Goal: Task Accomplishment & Management: Use online tool/utility

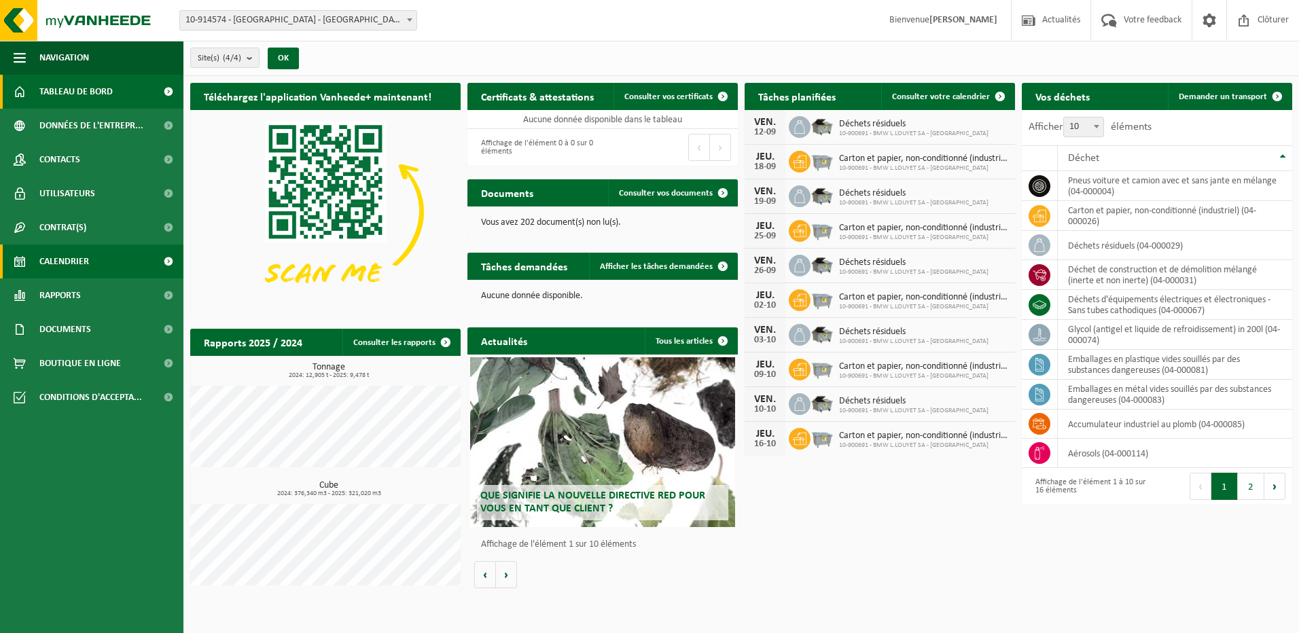
click at [121, 263] on link "Calendrier" at bounding box center [91, 262] width 183 height 34
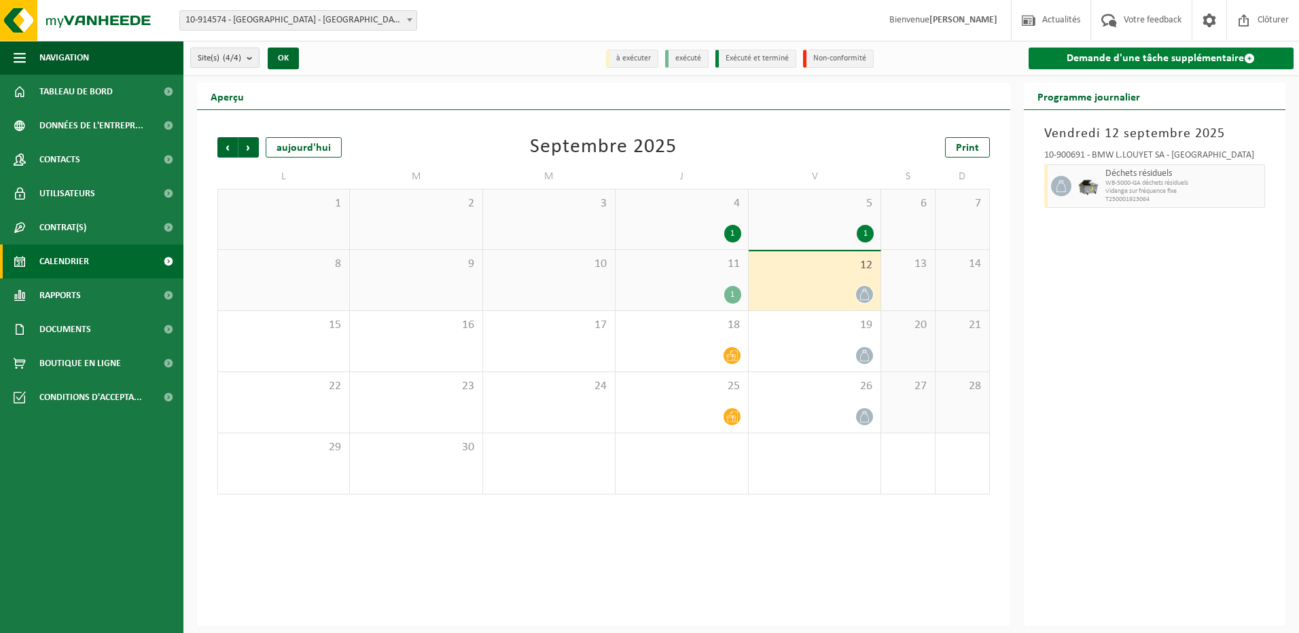
click at [1114, 50] on link "Demande d'une tâche supplémentaire" at bounding box center [1162, 59] width 266 height 22
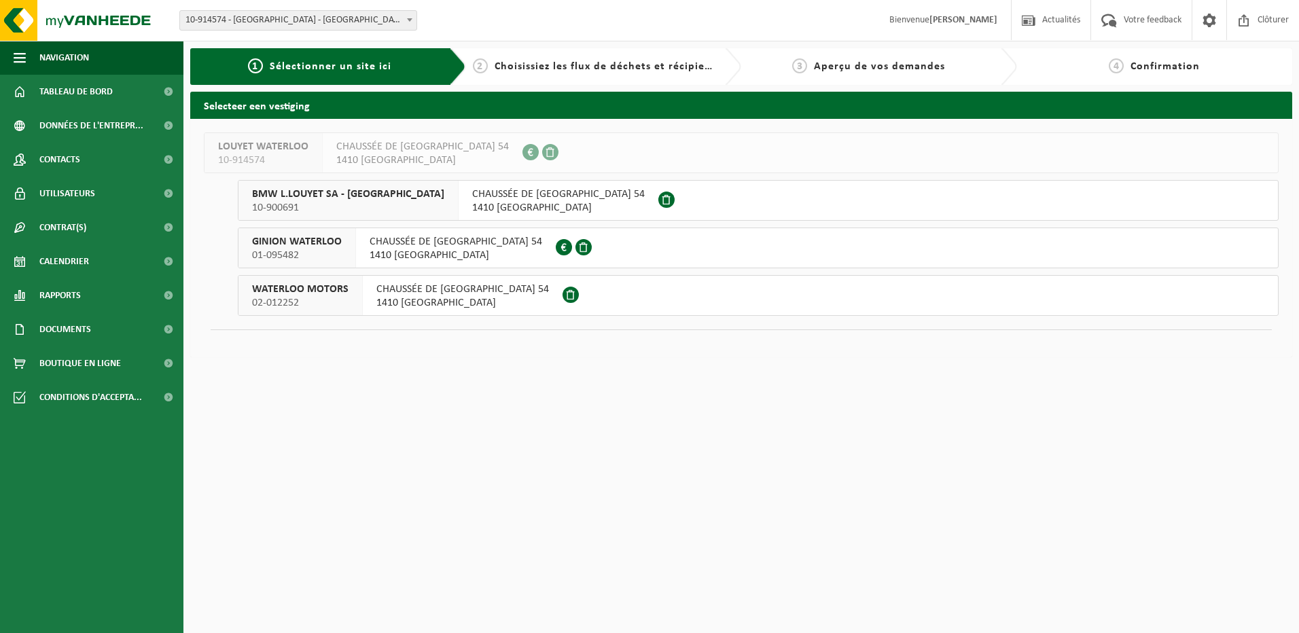
click at [409, 202] on div "BMW L.LOUYET SA - WATERLOO 10-900691" at bounding box center [349, 200] width 220 height 39
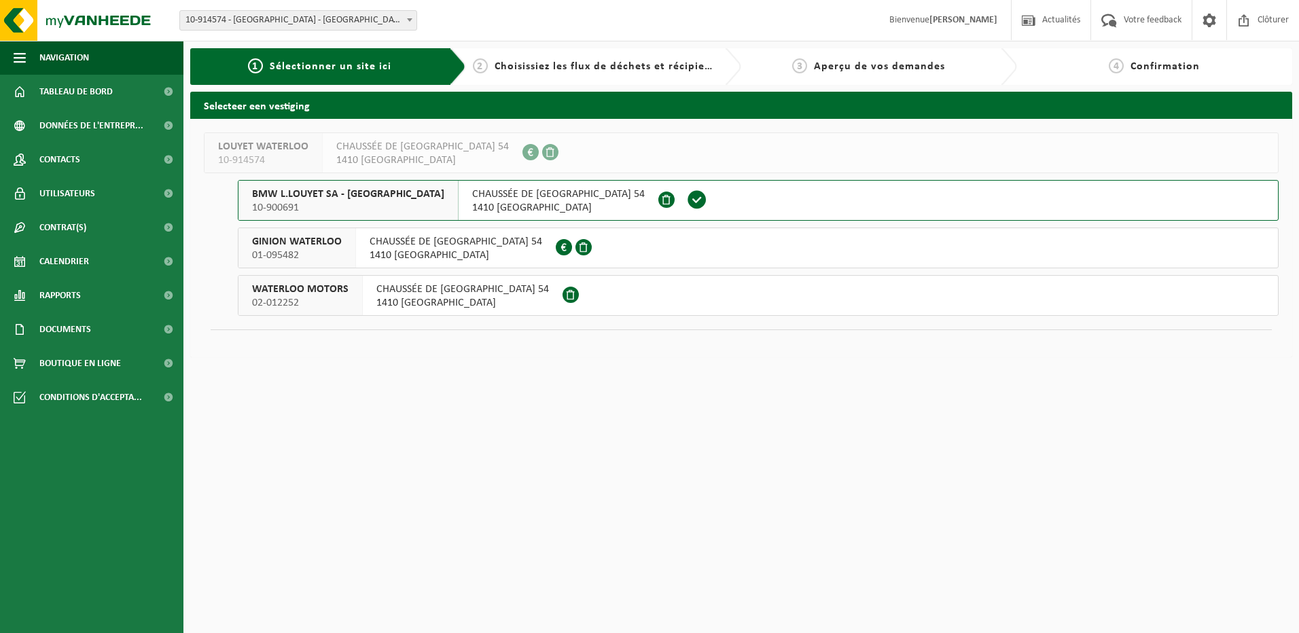
click at [394, 201] on span "10-900691" at bounding box center [348, 208] width 192 height 14
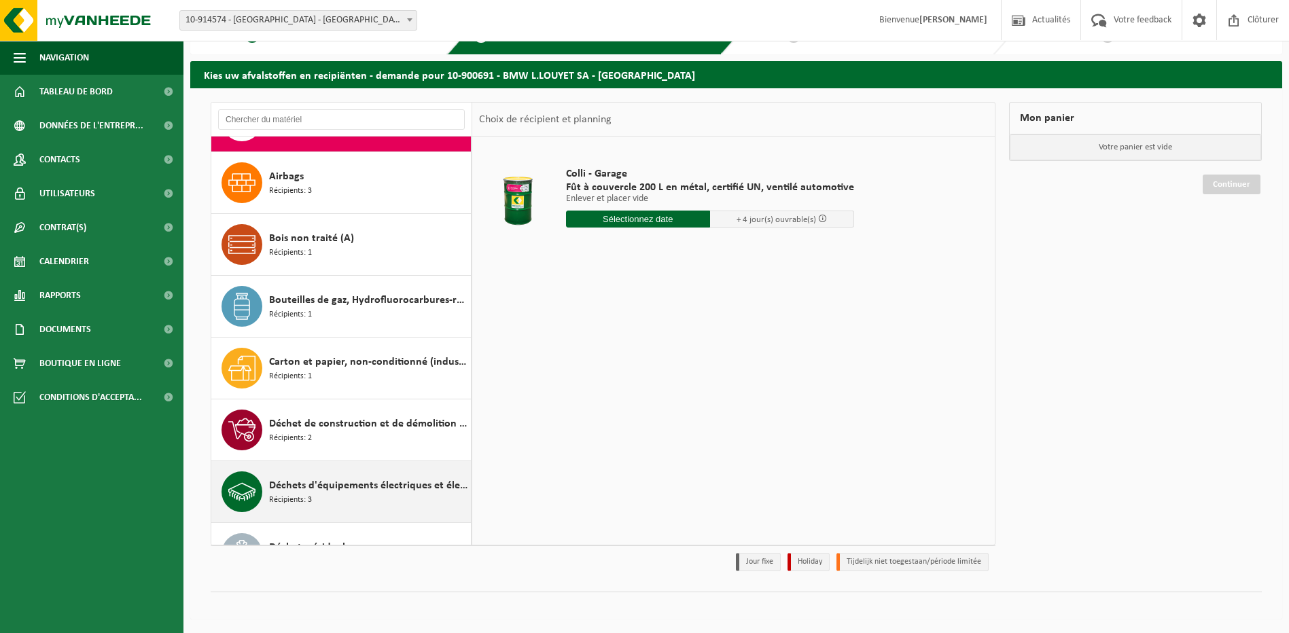
scroll to position [68, 0]
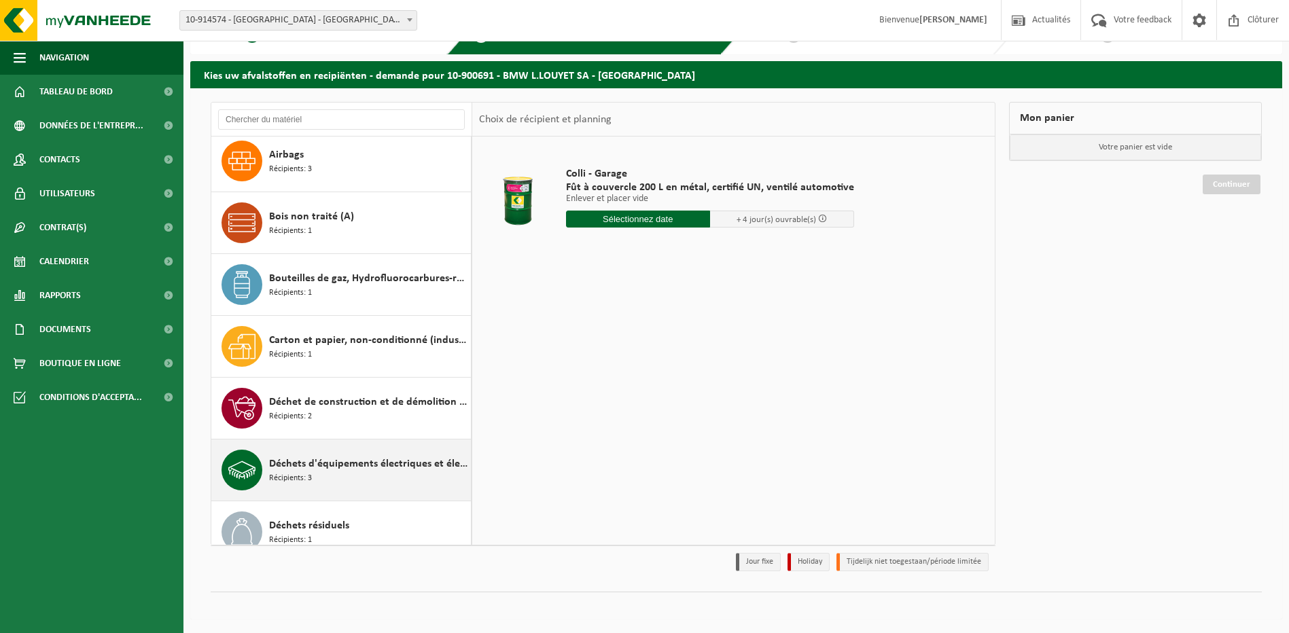
click at [393, 460] on span "Déchets d'équipements électriques et électroniques - Sans tubes cathodiques" at bounding box center [368, 464] width 198 height 16
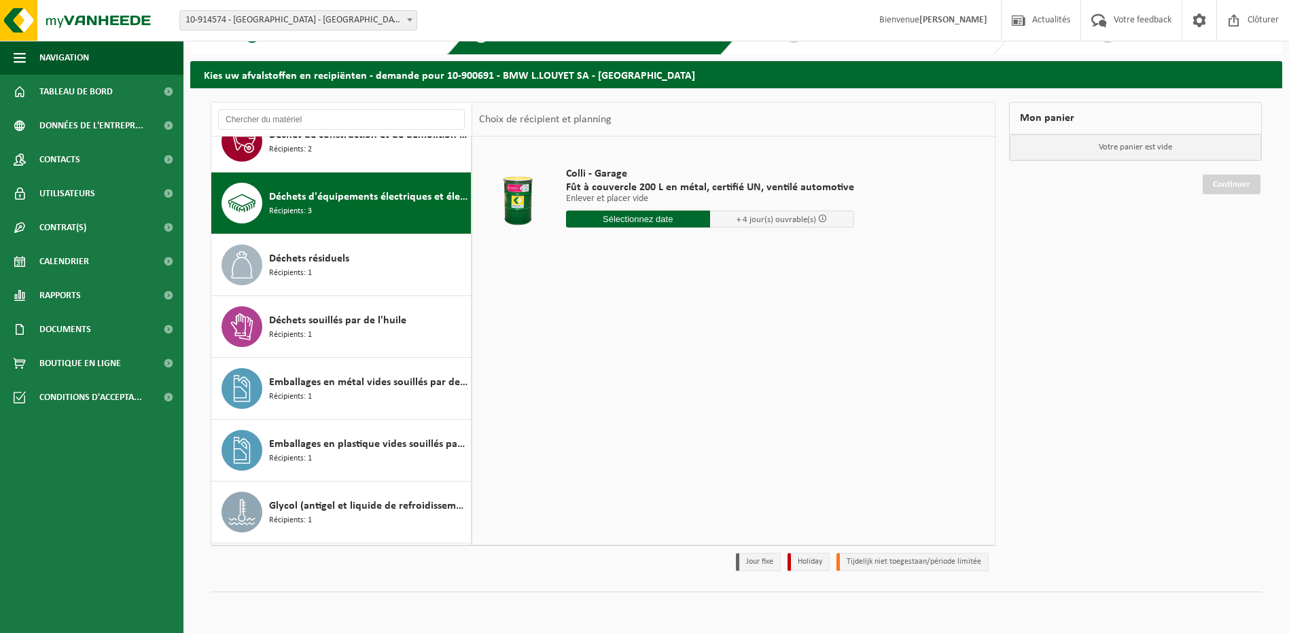
scroll to position [371, 0]
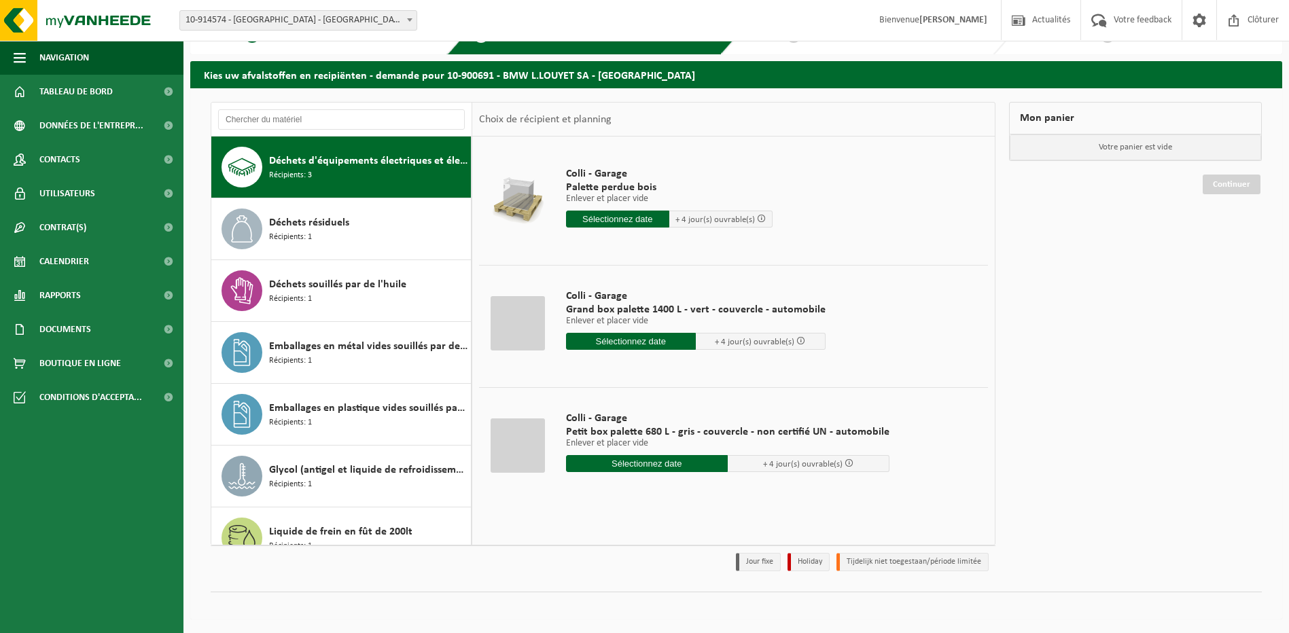
click at [662, 344] on input "text" at bounding box center [631, 341] width 130 height 17
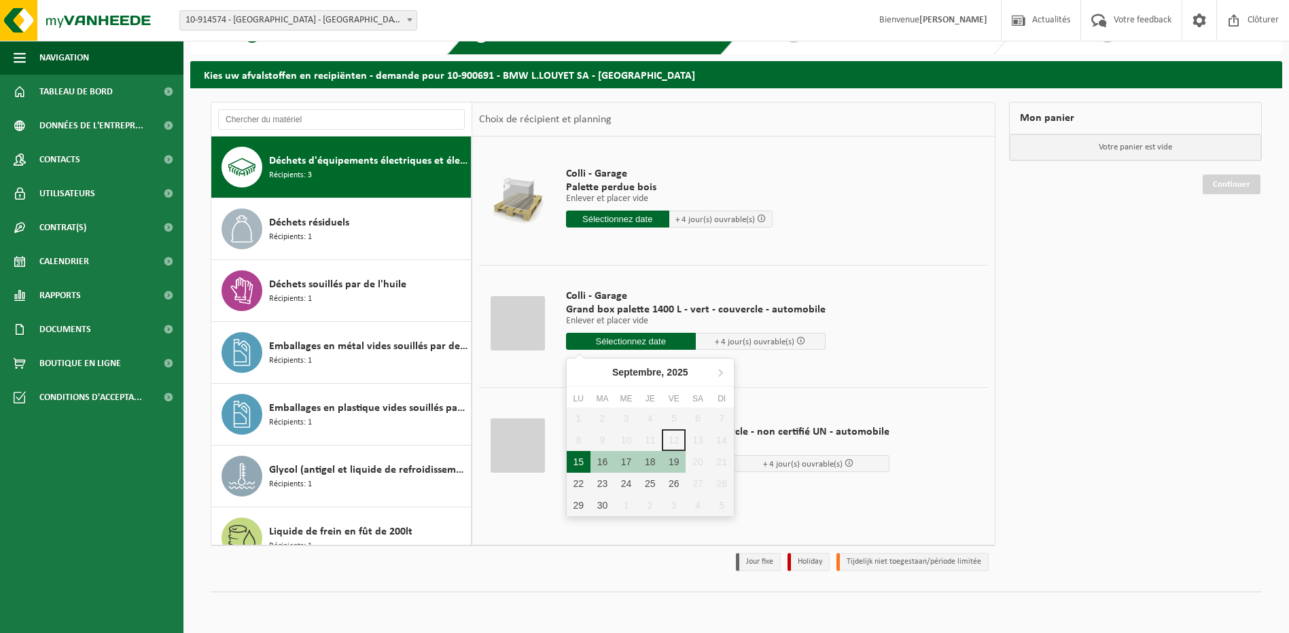
click at [580, 461] on div "15" at bounding box center [579, 462] width 24 height 22
type input "à partir de [DATE]"
type input "[DATE]"
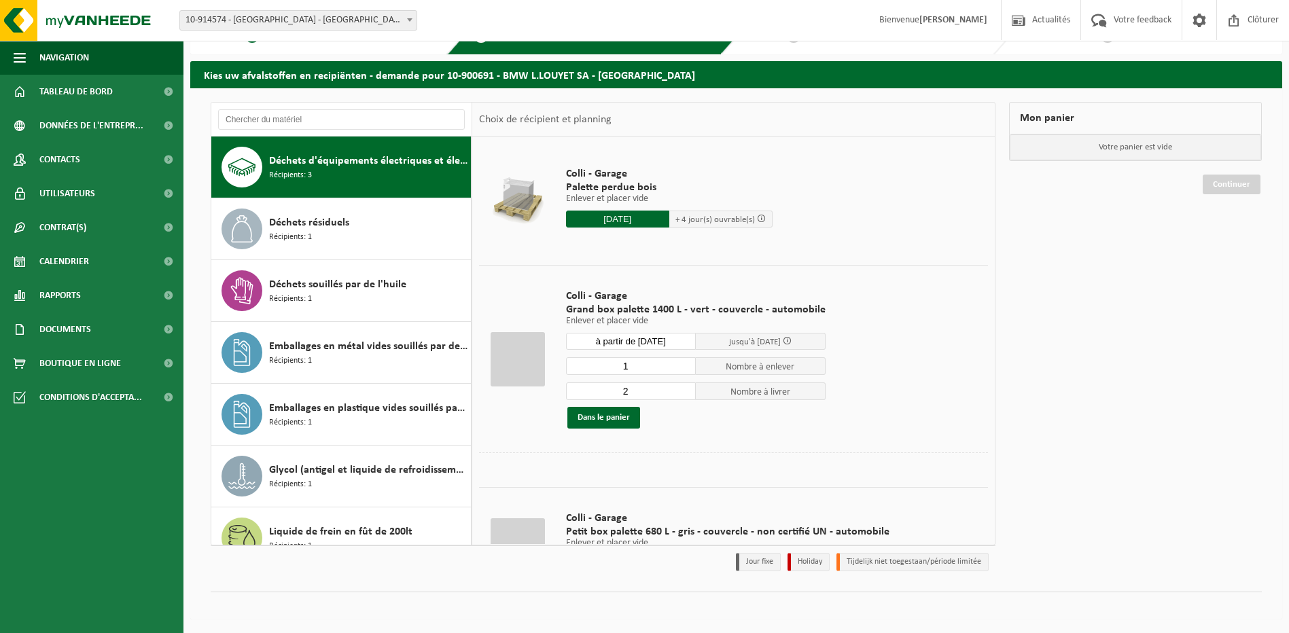
type input "1"
click at [680, 368] on input "1" at bounding box center [631, 366] width 130 height 18
click at [667, 400] on div "1 Nombre à enlever 2 Nombre à livrer Dans le panier" at bounding box center [696, 393] width 260 height 72
type input "1"
click at [680, 394] on input "1" at bounding box center [631, 392] width 130 height 18
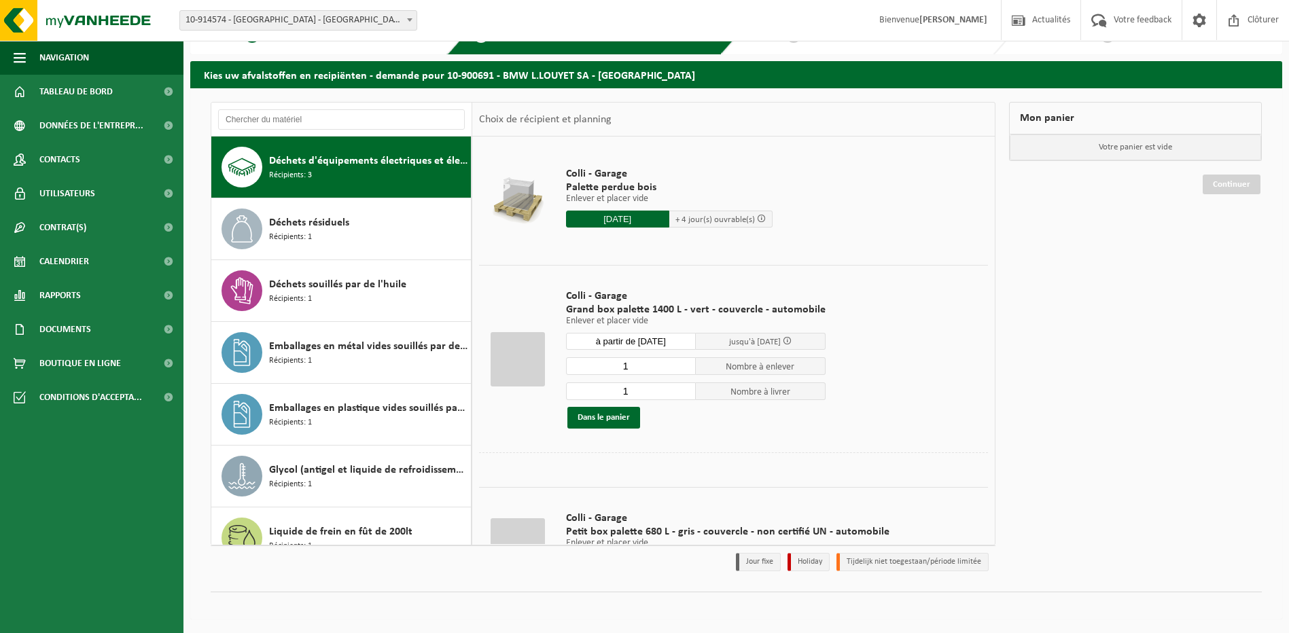
click at [860, 339] on td "Colli - Garage Grand box palette 1400 L - vert - couvercle - automobile Enlever…" at bounding box center [772, 359] width 433 height 188
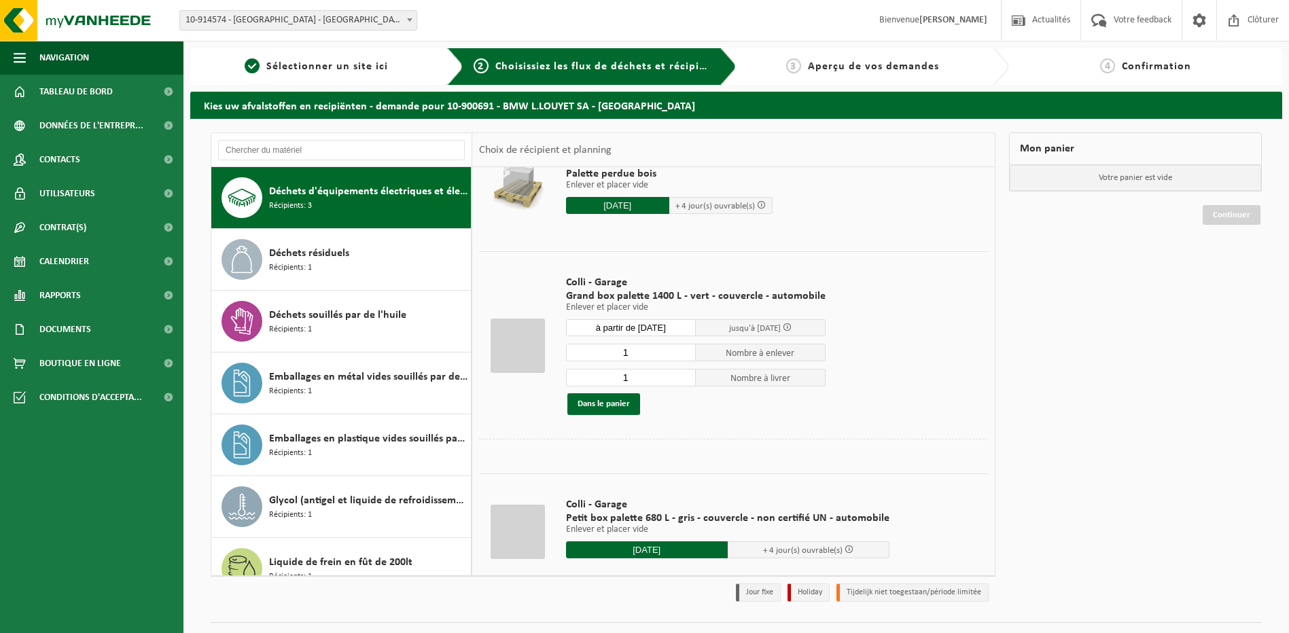
scroll to position [68, 0]
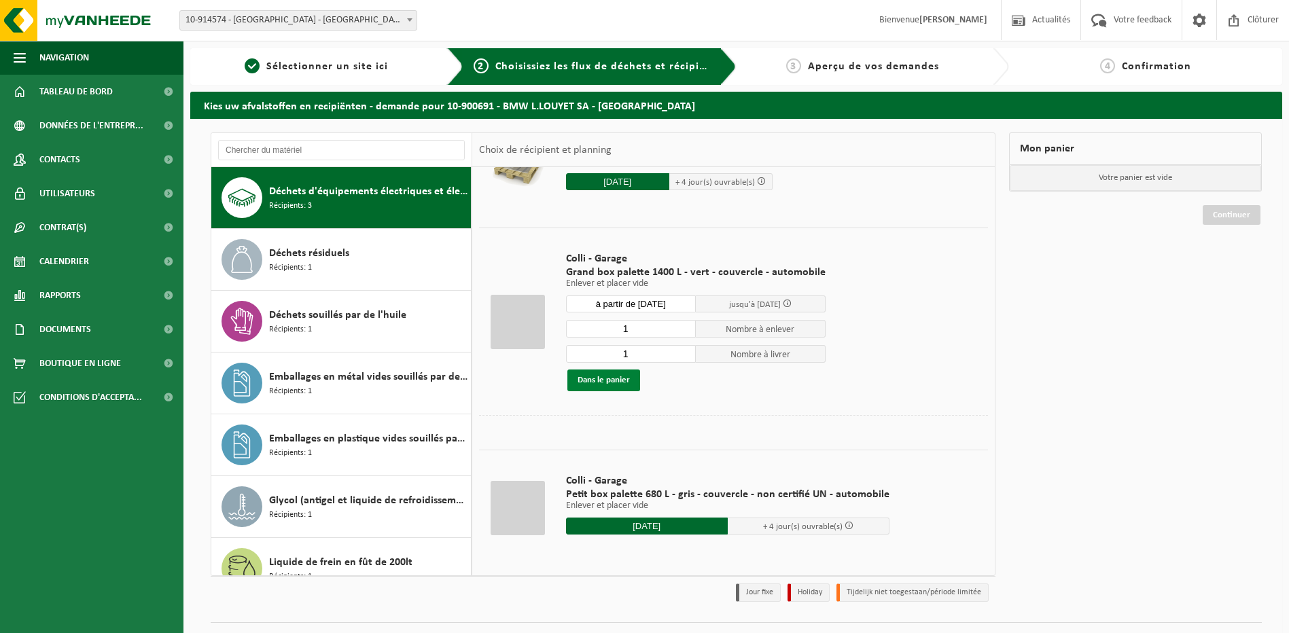
click at [609, 380] on button "Dans le panier" at bounding box center [603, 381] width 73 height 22
